Goal: Information Seeking & Learning: Learn about a topic

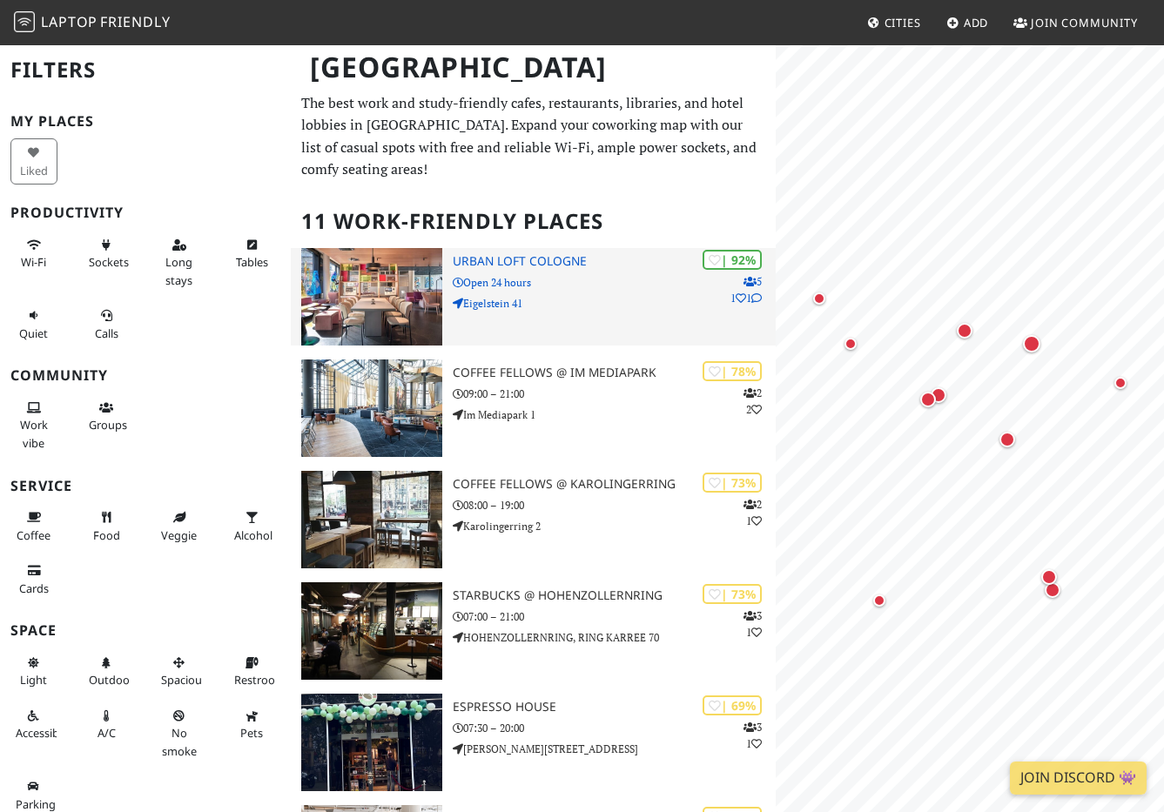
click at [644, 292] on div "| 92% 5 1 1 URBAN LOFT [GEOGRAPHIC_DATA] Open 24 hours Eigelstein 41" at bounding box center [614, 296] width 323 height 97
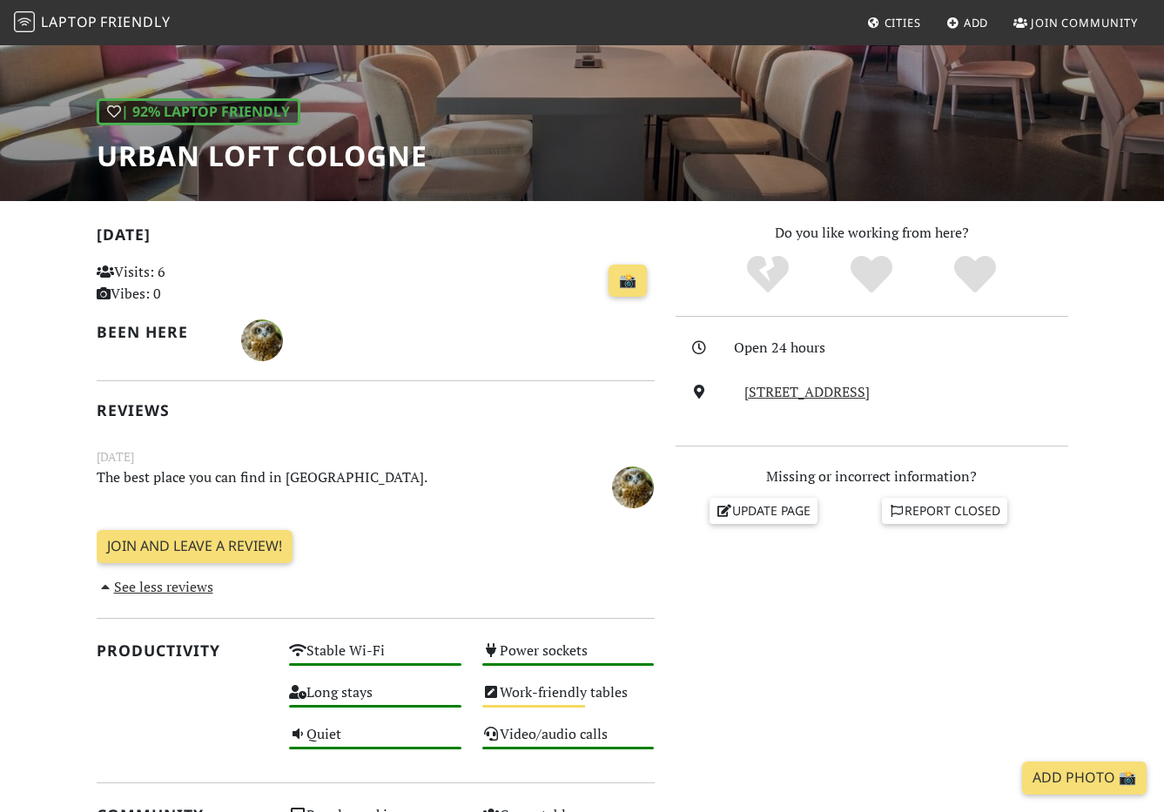
scroll to position [209, 0]
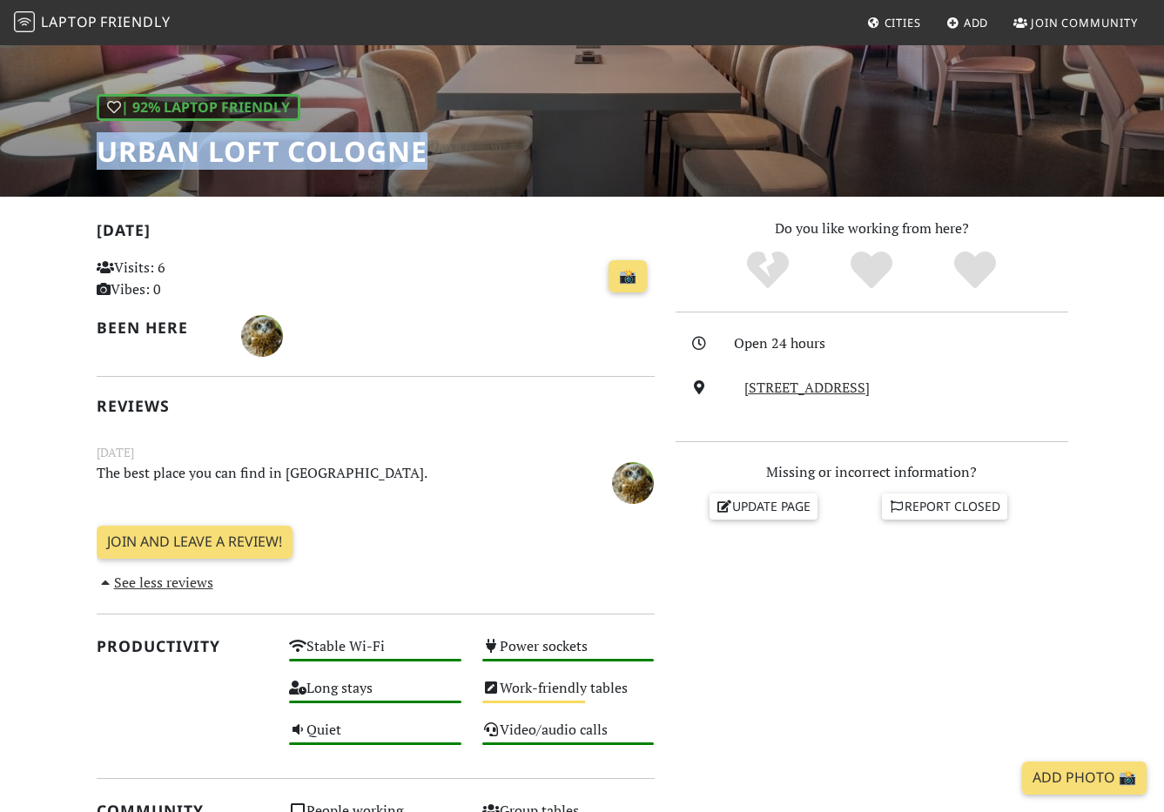
drag, startPoint x: 94, startPoint y: 142, endPoint x: 437, endPoint y: 148, distance: 343.0
click at [437, 148] on div "| 92% Laptop Friendly URBAN LOFT Cologne" at bounding box center [582, 16] width 1164 height 362
copy h1 "URBAN LOFT Cologne"
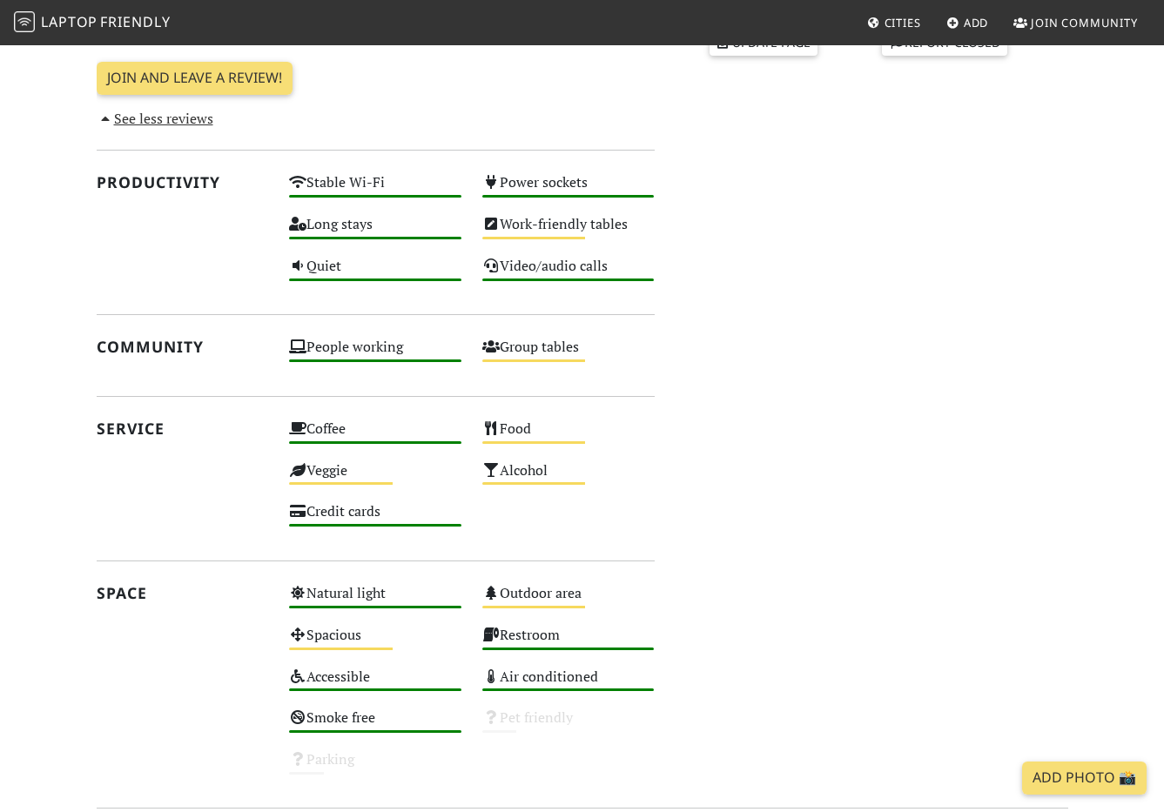
scroll to position [759, 0]
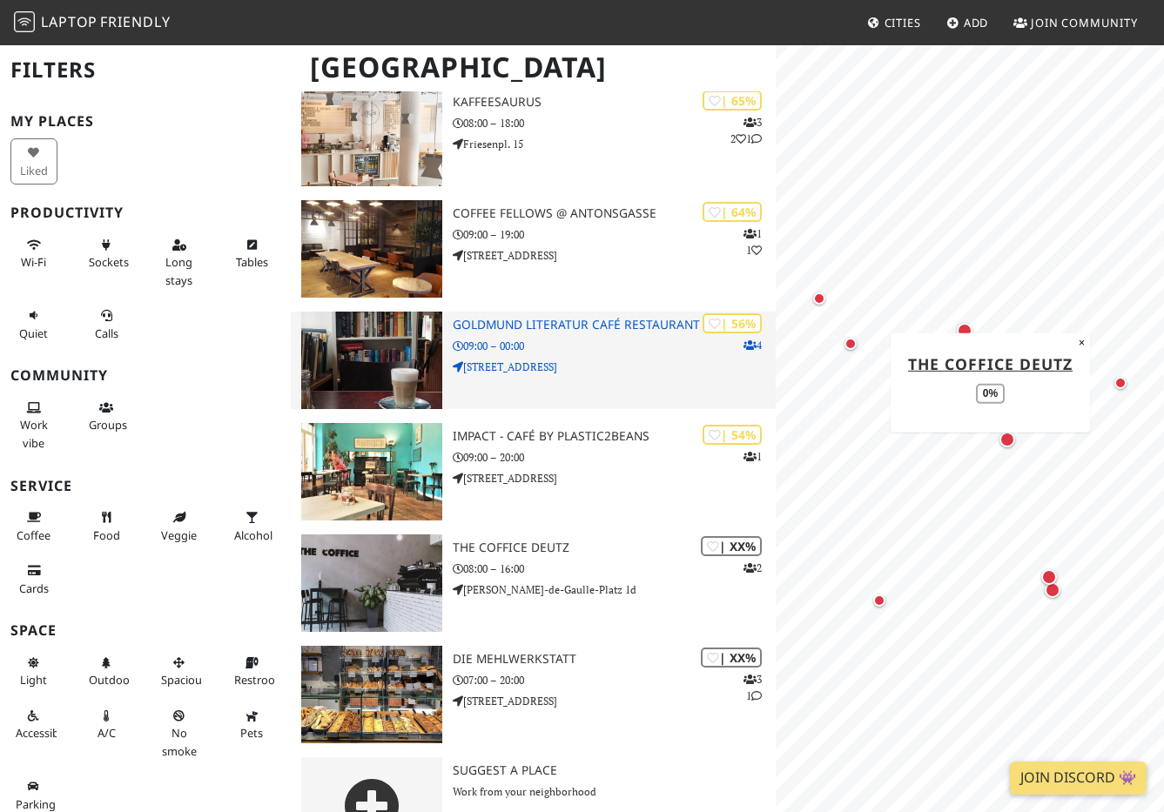
scroll to position [766, 0]
